Goal: Information Seeking & Learning: Learn about a topic

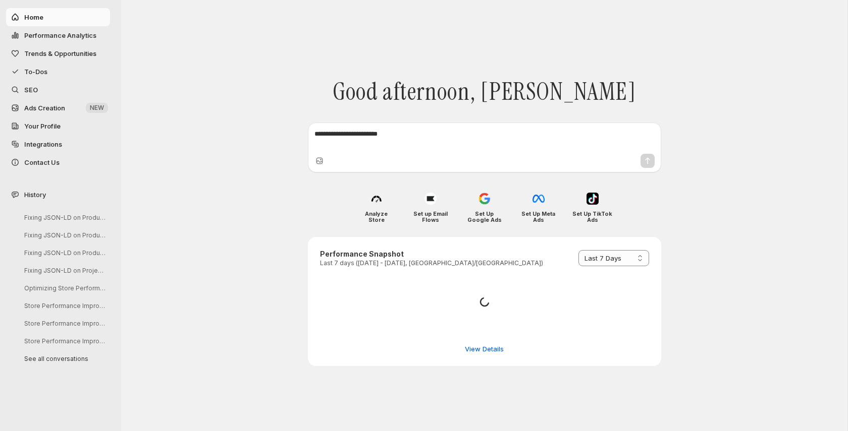
select select "*********"
click at [92, 34] on span "Performance Analytics" at bounding box center [60, 35] width 72 height 8
select select "**********"
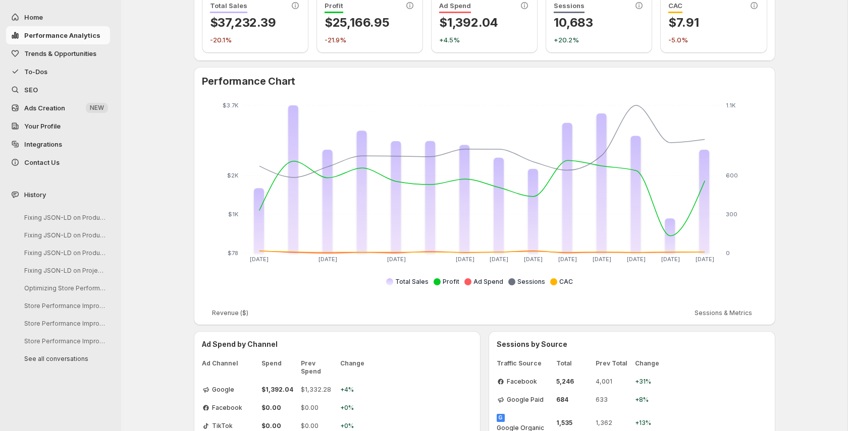
scroll to position [140, 0]
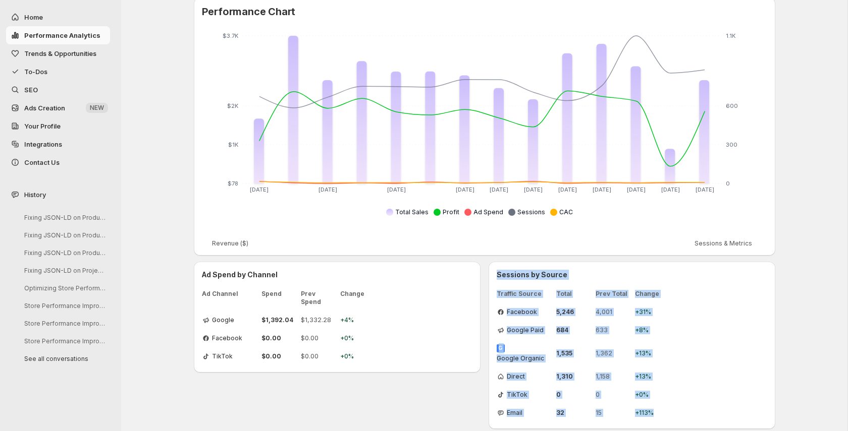
drag, startPoint x: 497, startPoint y: 275, endPoint x: 656, endPoint y: 404, distance: 204.1
click at [656, 404] on div "Sessions by Source Traffic Source Total Prev Total Change Facebook 5,246 4,001 …" at bounding box center [631, 345] width 270 height 151
click at [656, 409] on span "+113%" at bounding box center [650, 413] width 30 height 8
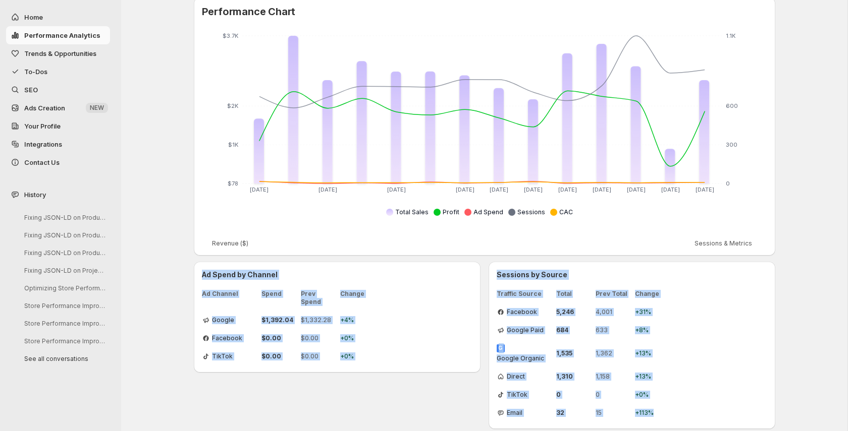
drag, startPoint x: 656, startPoint y: 404, endPoint x: 483, endPoint y: 267, distance: 220.2
click at [483, 267] on div "Ad Spend by Channel Ad Channel Spend Prev Spend Change Google $1,392.04 $1,332.…" at bounding box center [484, 345] width 581 height 167
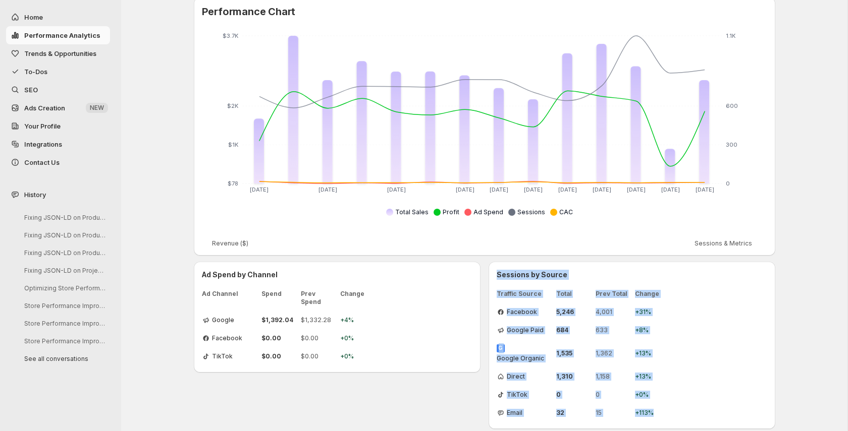
drag, startPoint x: 496, startPoint y: 273, endPoint x: 666, endPoint y: 400, distance: 212.4
click at [666, 400] on div "Sessions by Source Traffic Source Total Prev Total Change Facebook 5,246 4,001 …" at bounding box center [631, 345] width 270 height 151
click at [666, 405] on div "Email 32 15 +113%" at bounding box center [631, 413] width 270 height 16
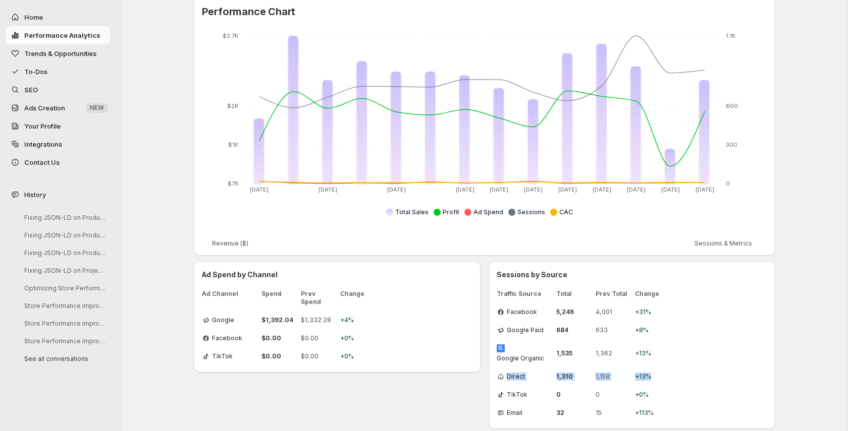
drag, startPoint x: 496, startPoint y: 367, endPoint x: 683, endPoint y: 373, distance: 186.8
click at [683, 373] on div "Direct 1,310 1,158 +13%" at bounding box center [631, 377] width 270 height 16
